Goal: Information Seeking & Learning: Understand process/instructions

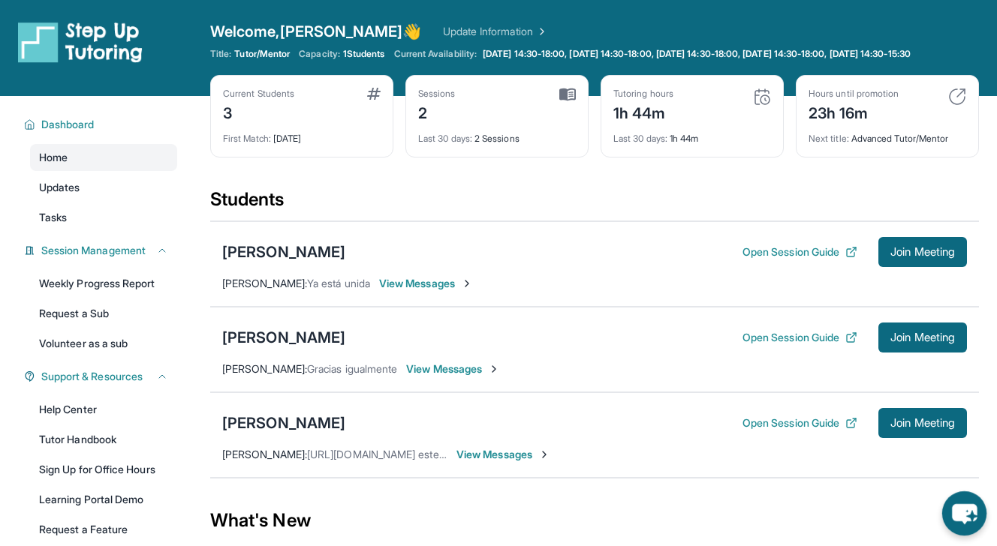
click at [961, 509] on icon "chat-button" at bounding box center [964, 514] width 25 height 20
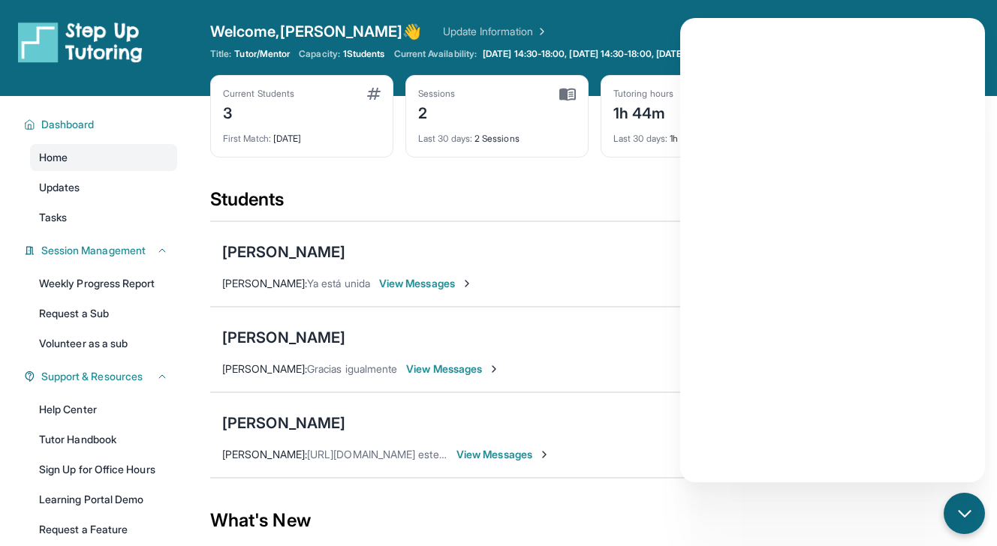
click at [588, 216] on div "Students" at bounding box center [594, 204] width 769 height 33
click at [965, 521] on icon "chat-button" at bounding box center [965, 514] width 20 height 20
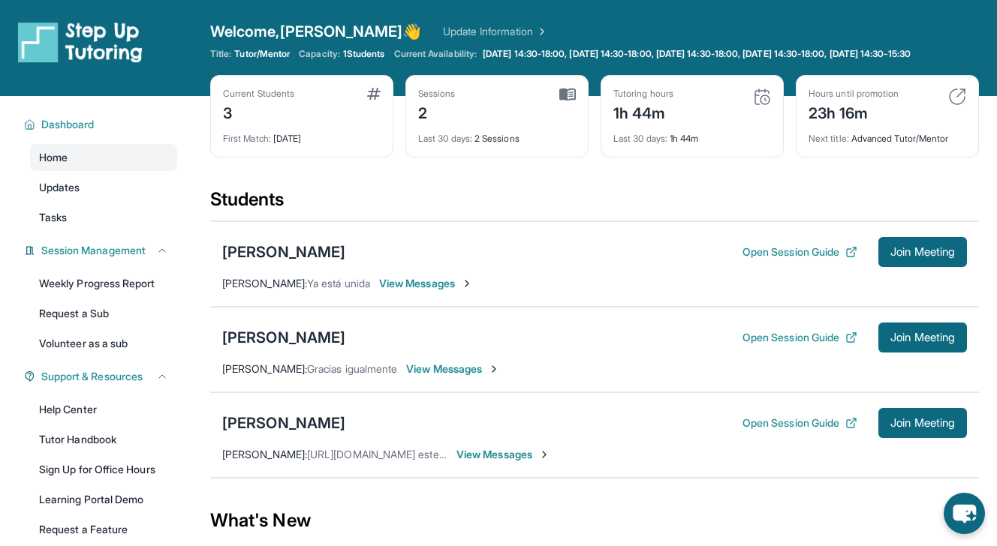
click at [316, 35] on span "Welcome, [PERSON_NAME]" at bounding box center [316, 31] width 212 height 21
click at [77, 195] on span "Updates" at bounding box center [59, 187] width 41 height 15
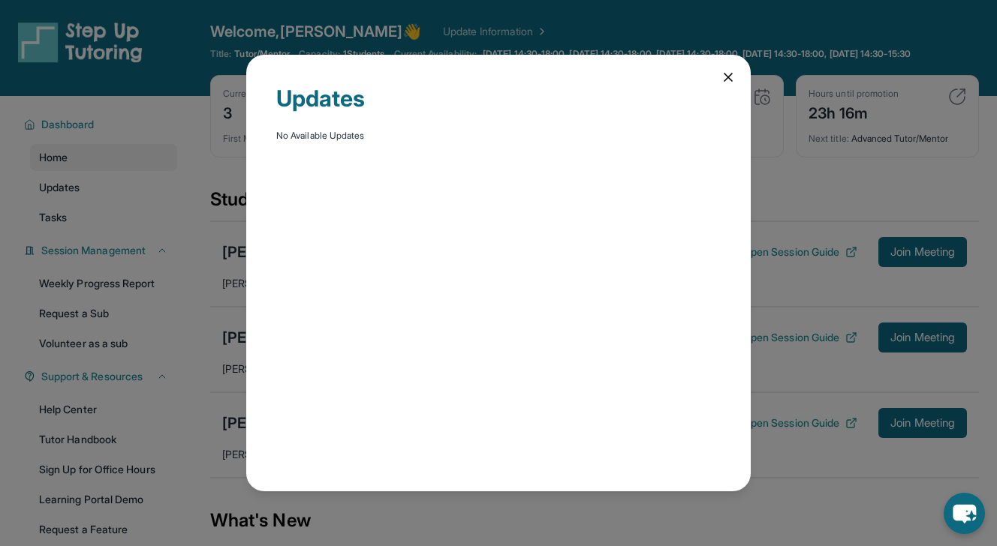
click at [730, 76] on icon at bounding box center [728, 77] width 15 height 15
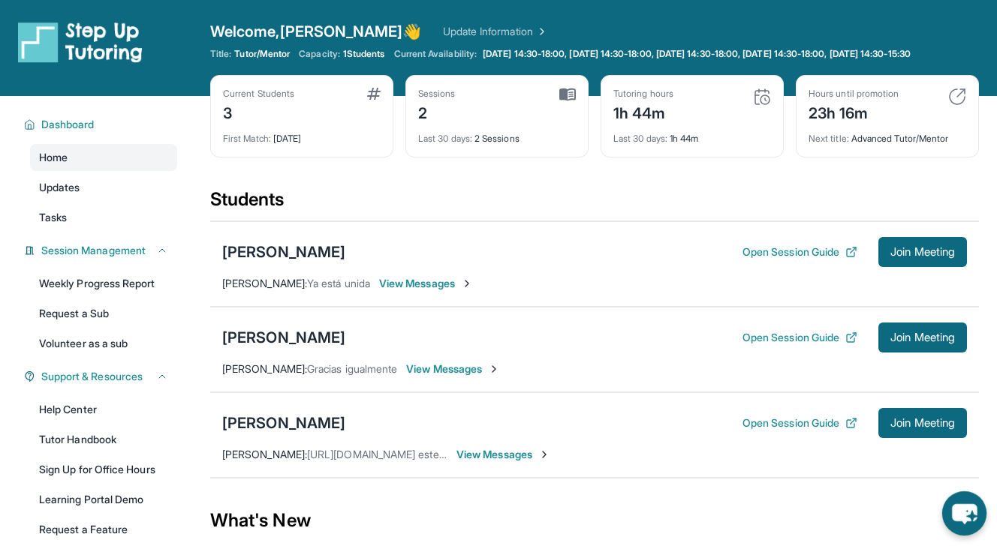
click at [952, 511] on icon "chat-button" at bounding box center [964, 514] width 25 height 20
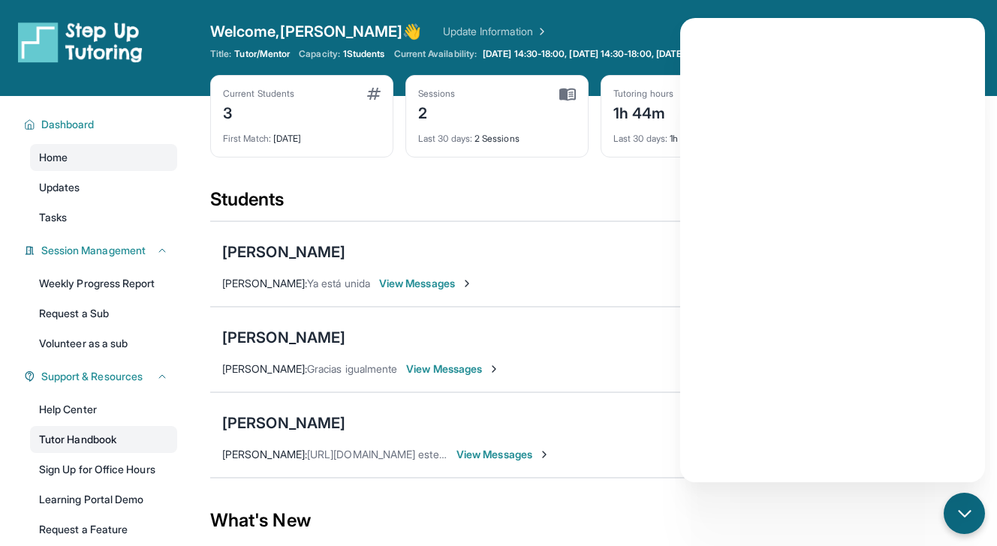
click at [101, 453] on link "Tutor Handbook" at bounding box center [103, 439] width 147 height 27
click at [75, 423] on link "Help Center" at bounding box center [103, 409] width 147 height 27
click at [976, 498] on div "chat-button" at bounding box center [964, 514] width 44 height 44
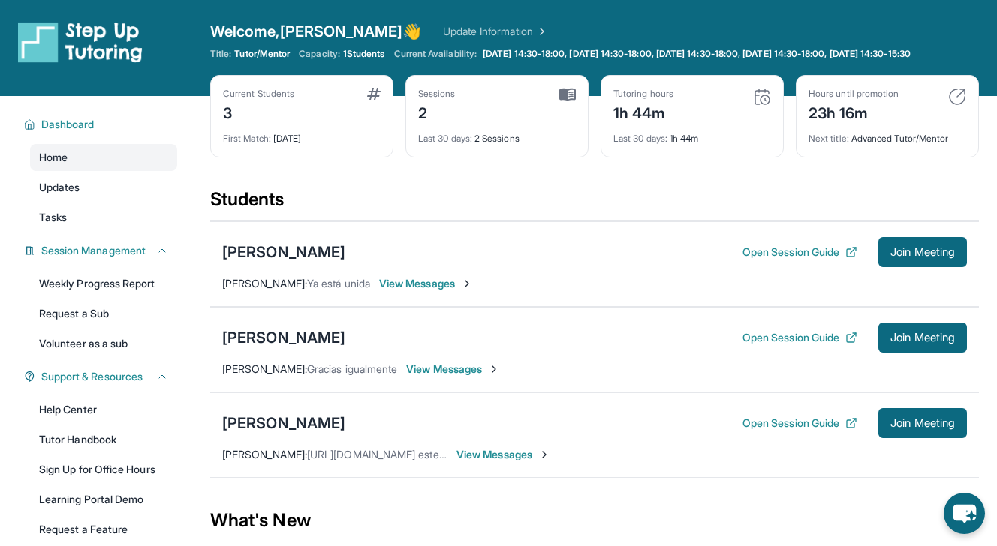
click at [440, 291] on span "View Messages" at bounding box center [426, 283] width 94 height 15
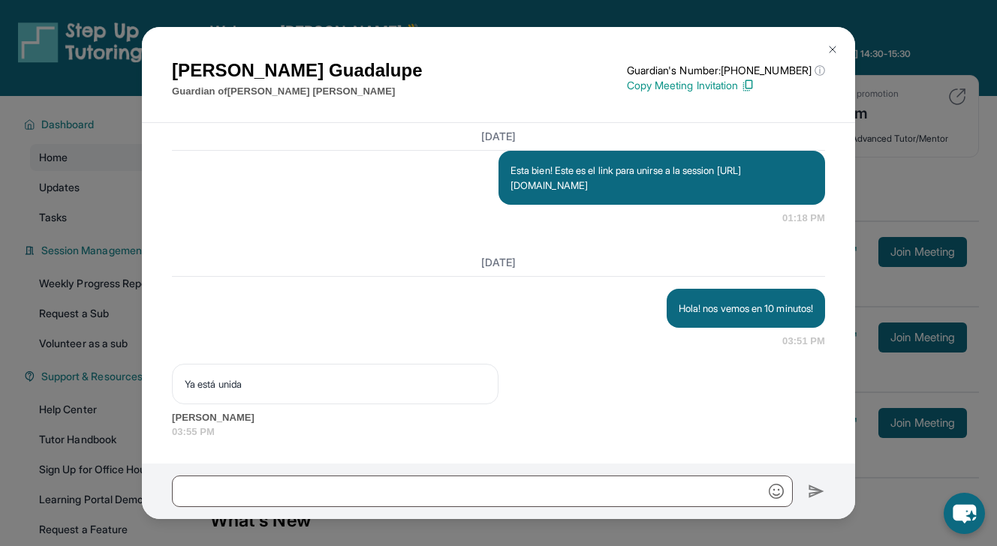
scroll to position [1821, 0]
click at [839, 41] on button at bounding box center [832, 50] width 30 height 30
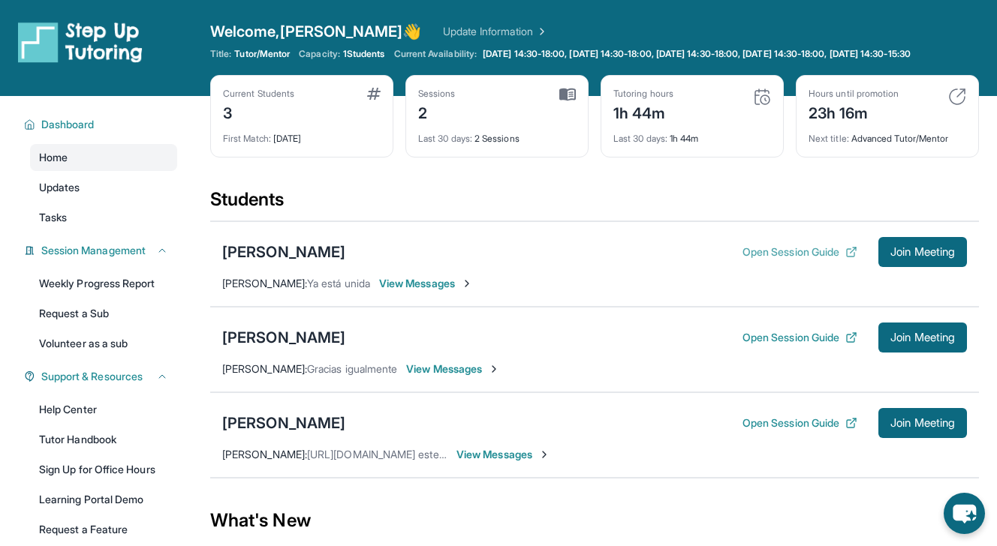
click at [802, 260] on button "Open Session Guide" at bounding box center [799, 252] width 115 height 15
